Goal: Check status: Check status

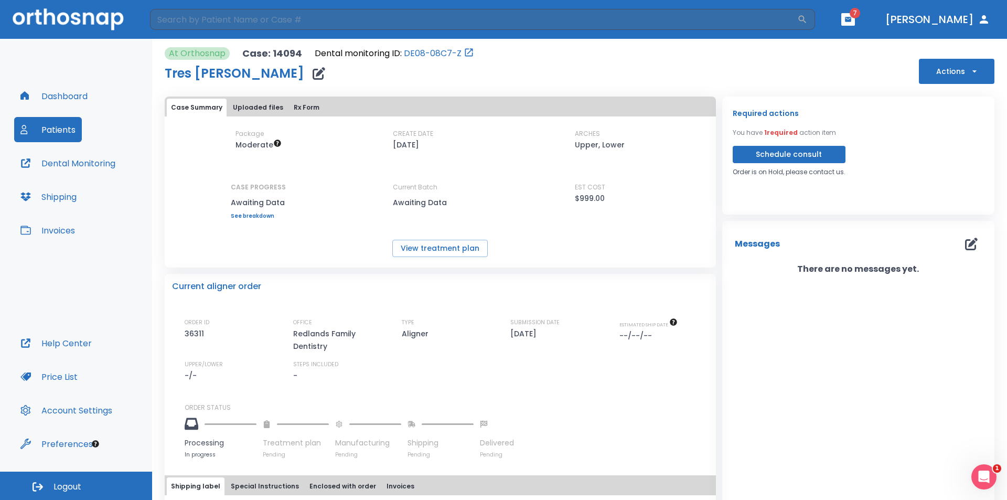
click at [66, 129] on button "Patients" at bounding box center [48, 129] width 68 height 25
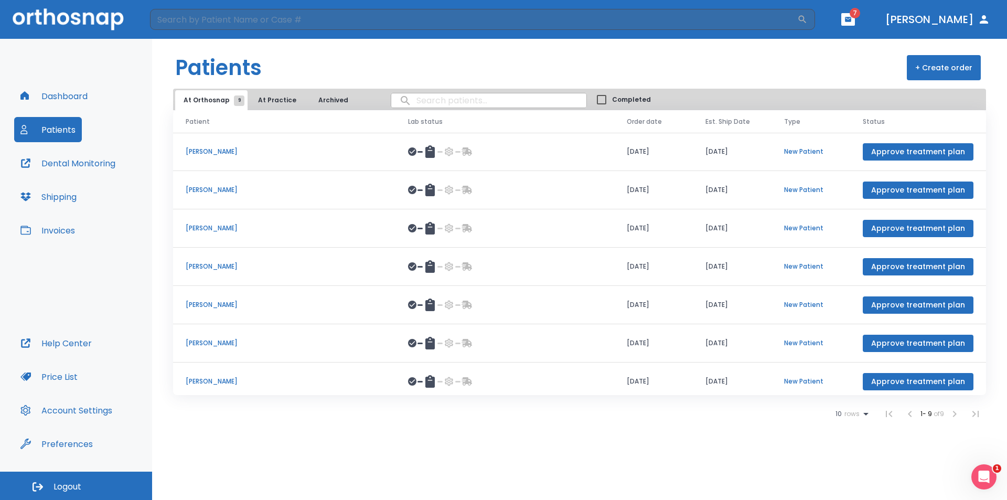
scroll to position [83, 0]
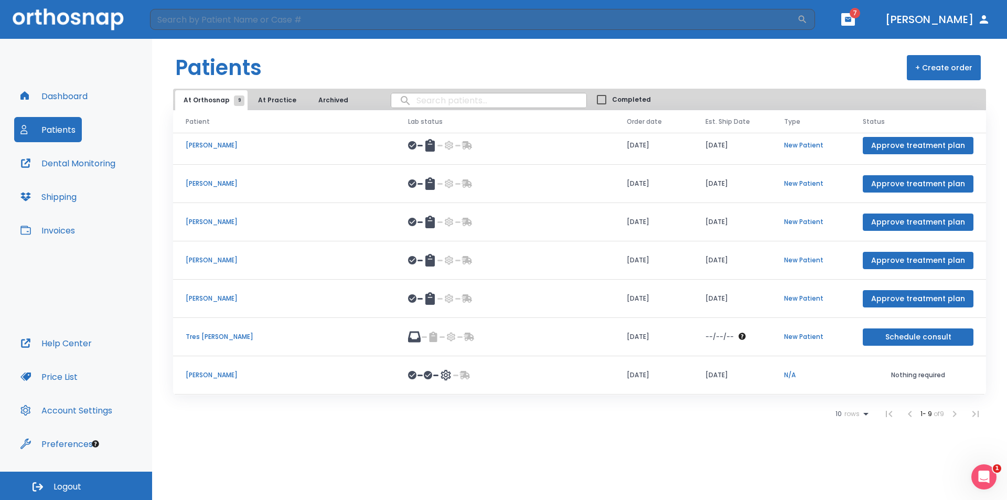
click at [199, 300] on p "[PERSON_NAME]" at bounding box center [284, 298] width 197 height 9
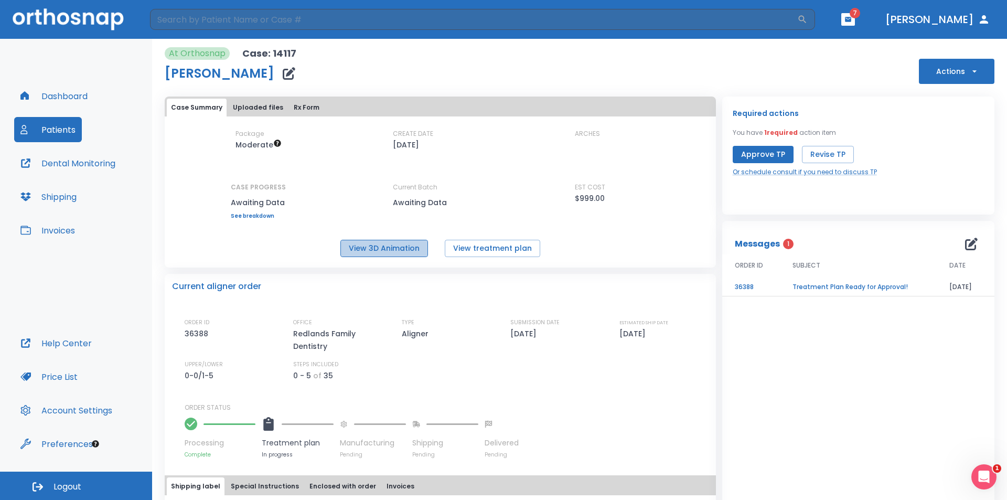
click at [375, 253] on button "View 3D Animation" at bounding box center [384, 248] width 88 height 17
click at [476, 246] on button "View treatment plan" at bounding box center [492, 248] width 95 height 17
